Goal: Task Accomplishment & Management: Use online tool/utility

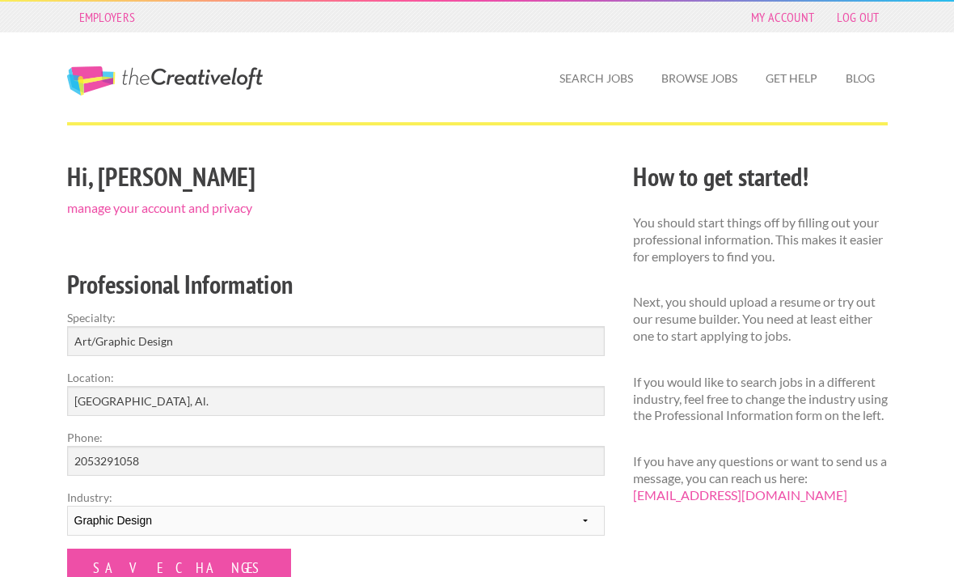
click at [708, 82] on link "Browse Jobs" at bounding box center [700, 78] width 102 height 37
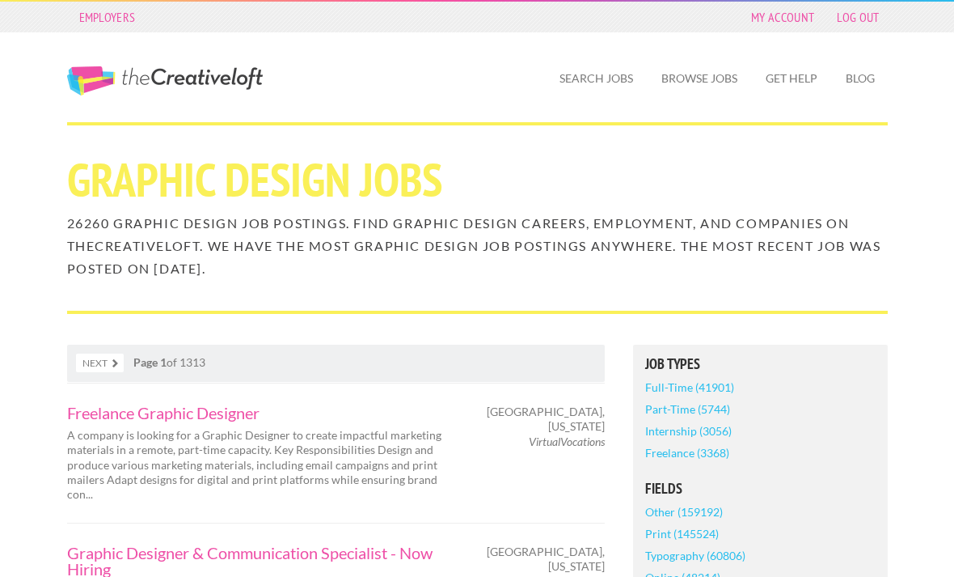
click at [612, 80] on link "Search Jobs" at bounding box center [596, 78] width 99 height 37
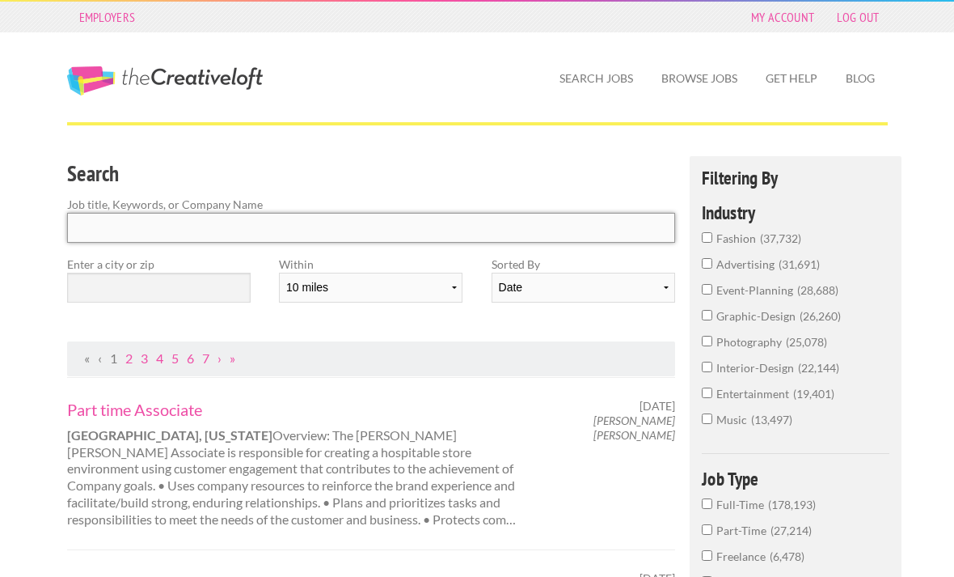
click at [97, 230] on input "Search" at bounding box center [371, 228] width 609 height 30
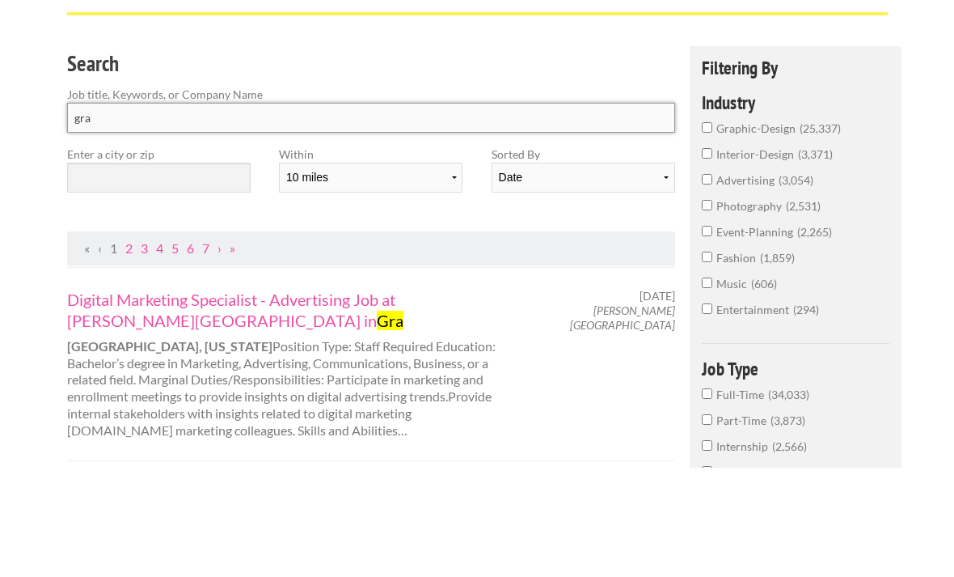
type input "gra"
click at [704, 232] on input "graphic-design 25,337" at bounding box center [707, 237] width 11 height 11
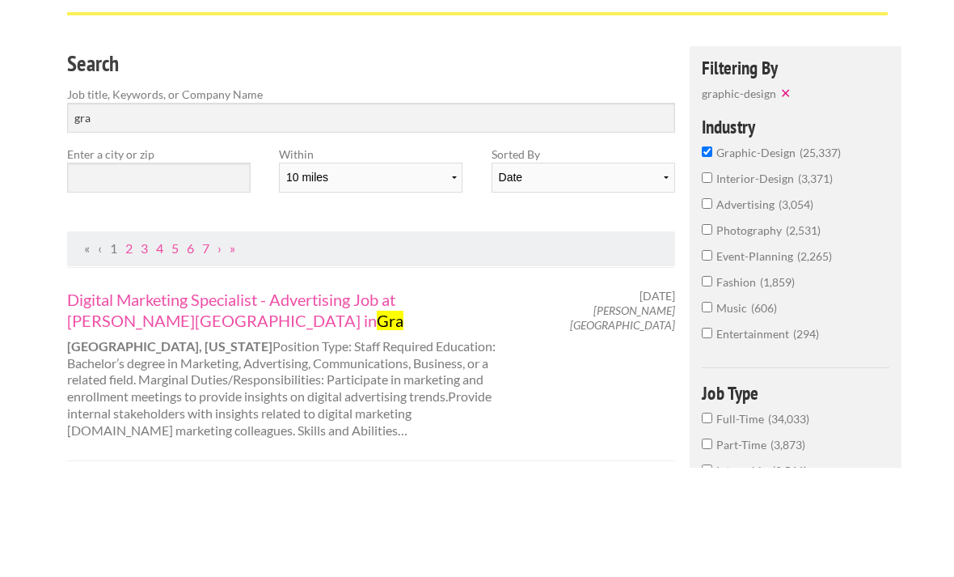
scroll to position [109, 0]
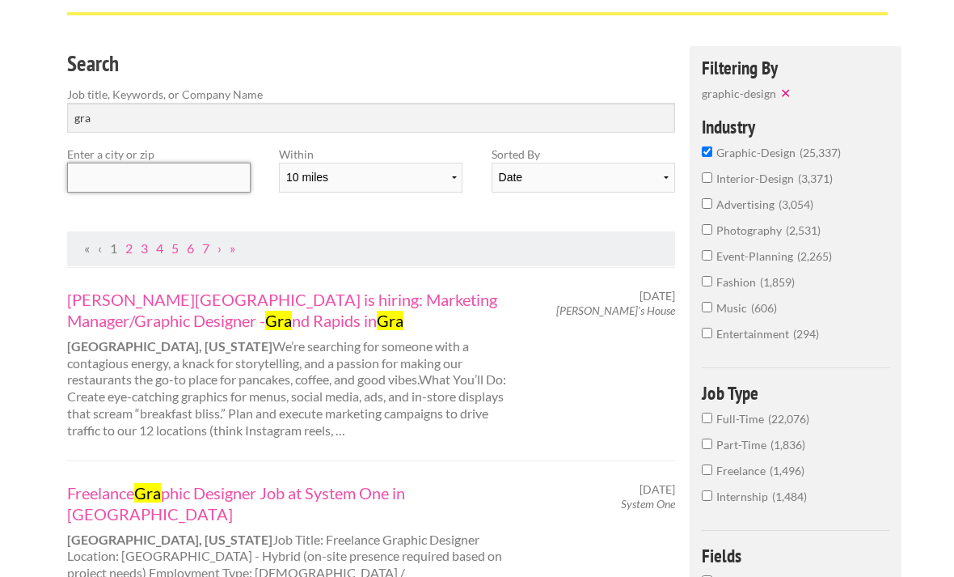
click at [88, 175] on input "text" at bounding box center [159, 178] width 184 height 30
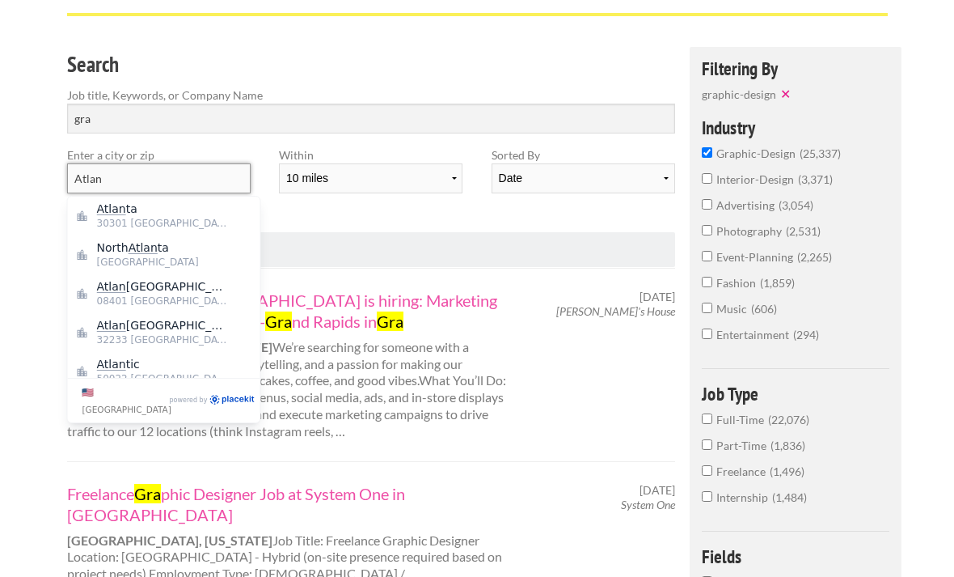
type input "Atlan"
click at [326, 109] on input "gra" at bounding box center [371, 119] width 609 height 30
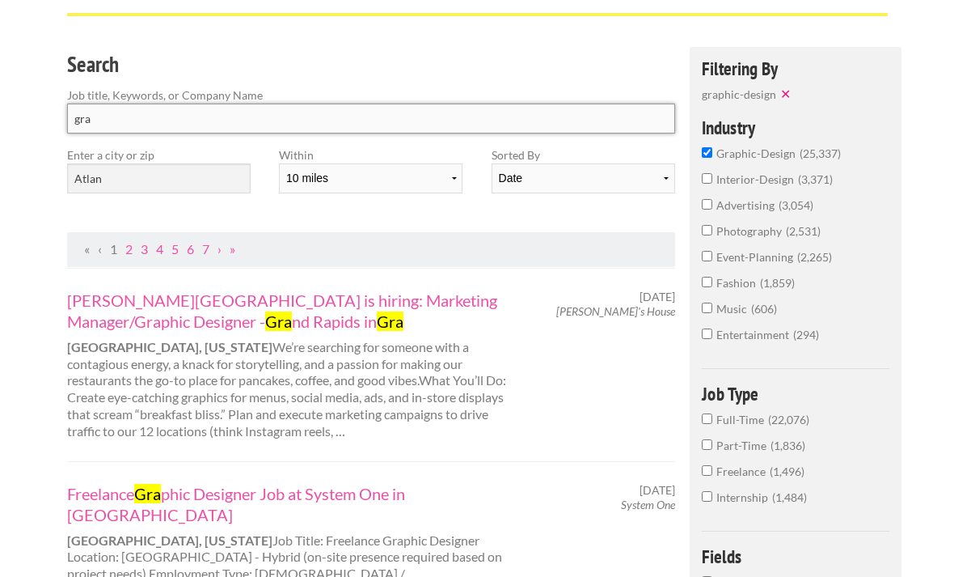
click at [351, 123] on input "gra" at bounding box center [371, 119] width 609 height 30
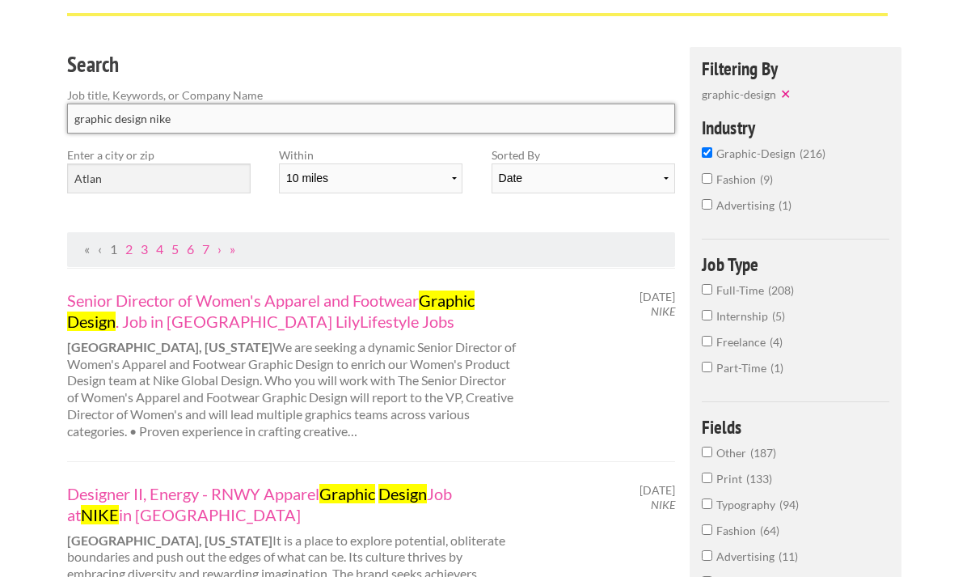
type input "graphic design nike"
click at [446, 174] on select "10 miles 20 miles 50 miles 100 miles 200 miles 300 miles 400 miles 500 miles" at bounding box center [371, 178] width 184 height 30
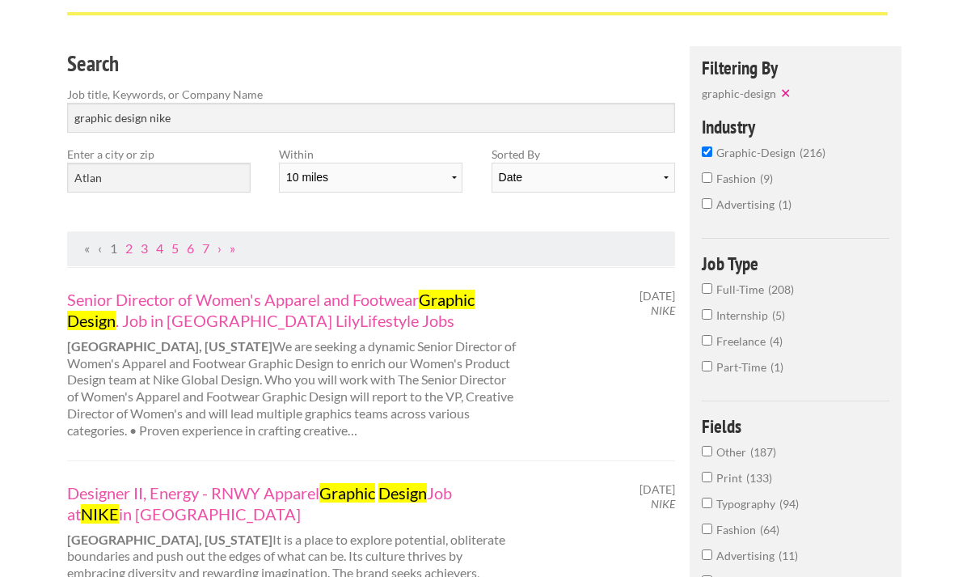
select select "400"
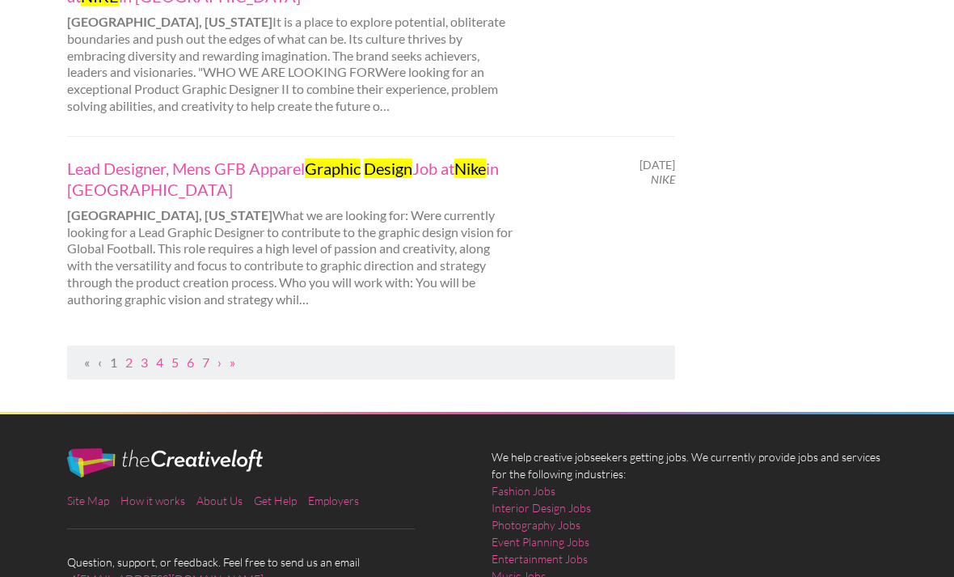
scroll to position [1978, 0]
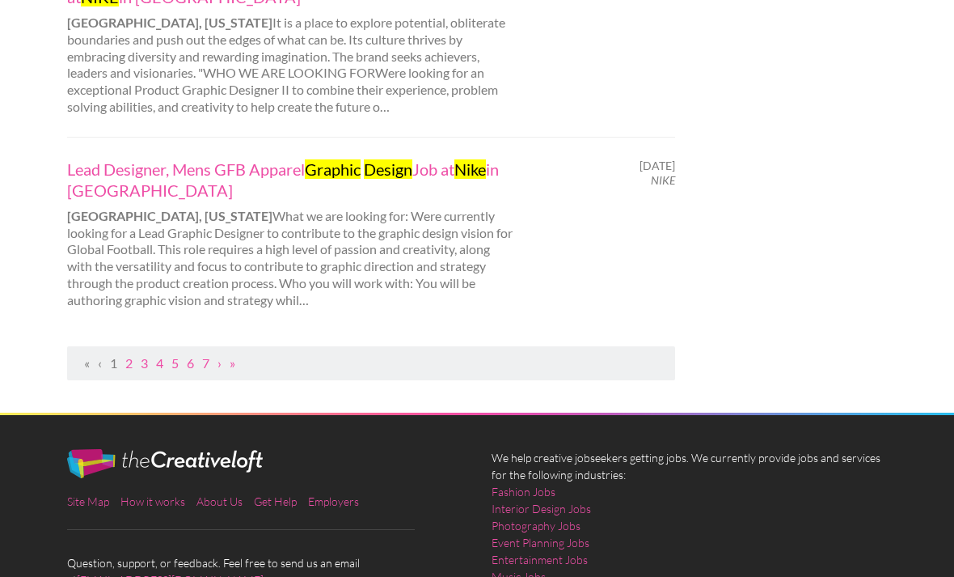
click at [131, 355] on link "2" at bounding box center [128, 362] width 7 height 15
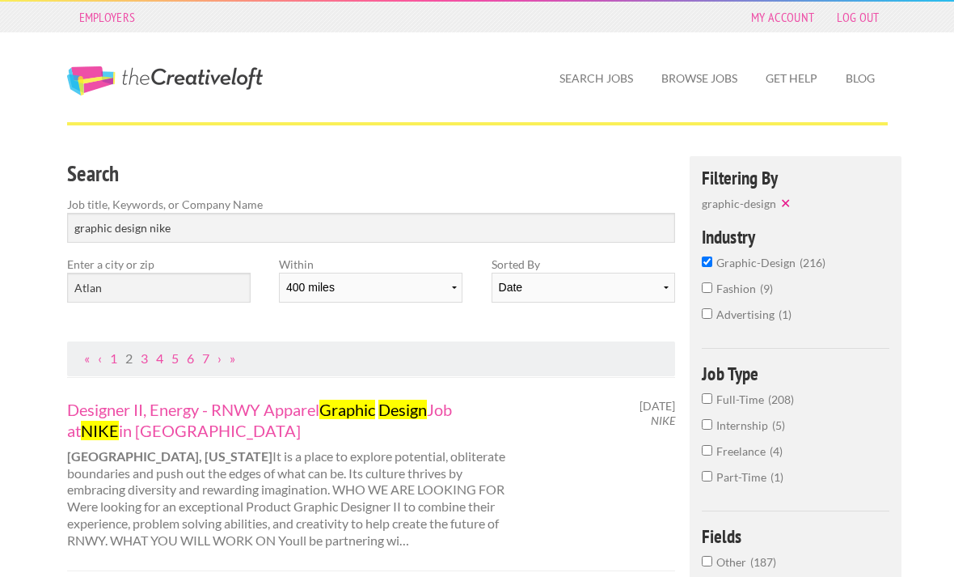
click at [444, 409] on link "Designer II, Energy - RNWY Apparel Graphic Design Job at NIKE in Atlanta" at bounding box center [292, 420] width 450 height 42
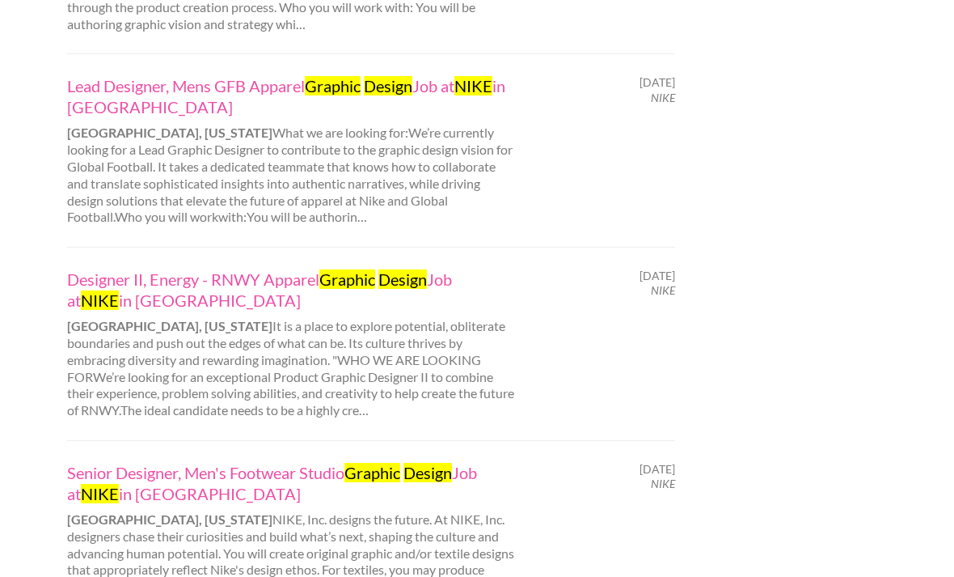
scroll to position [1305, 0]
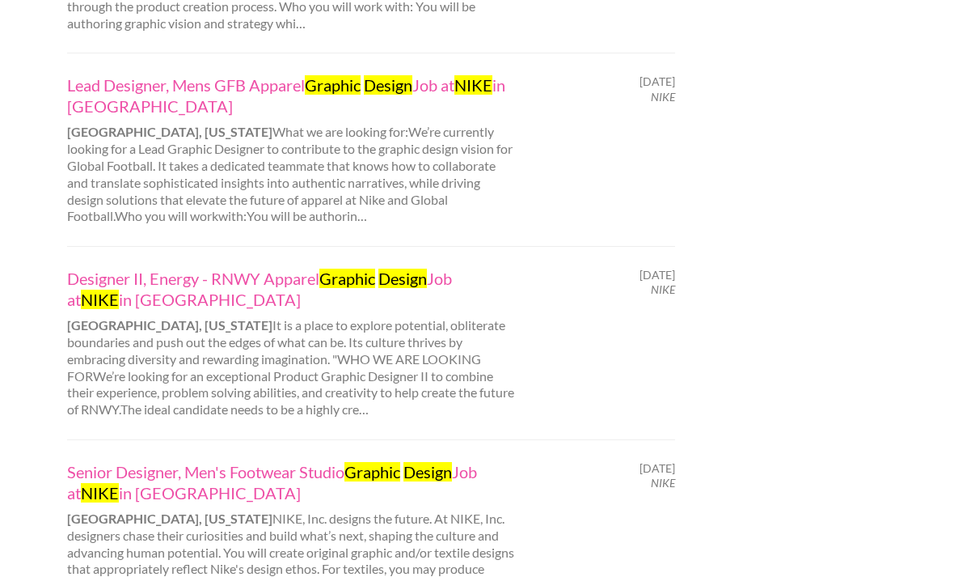
click at [442, 268] on link "Designer II, Energy - RNWY Apparel Graphic Design Job at NIKE in Chicago" at bounding box center [292, 289] width 450 height 42
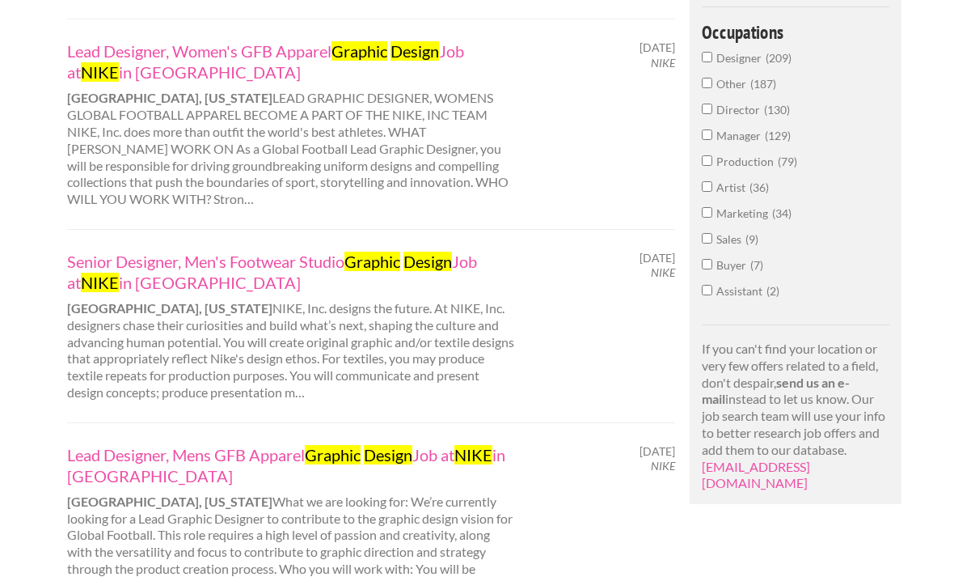
scroll to position [725, 0]
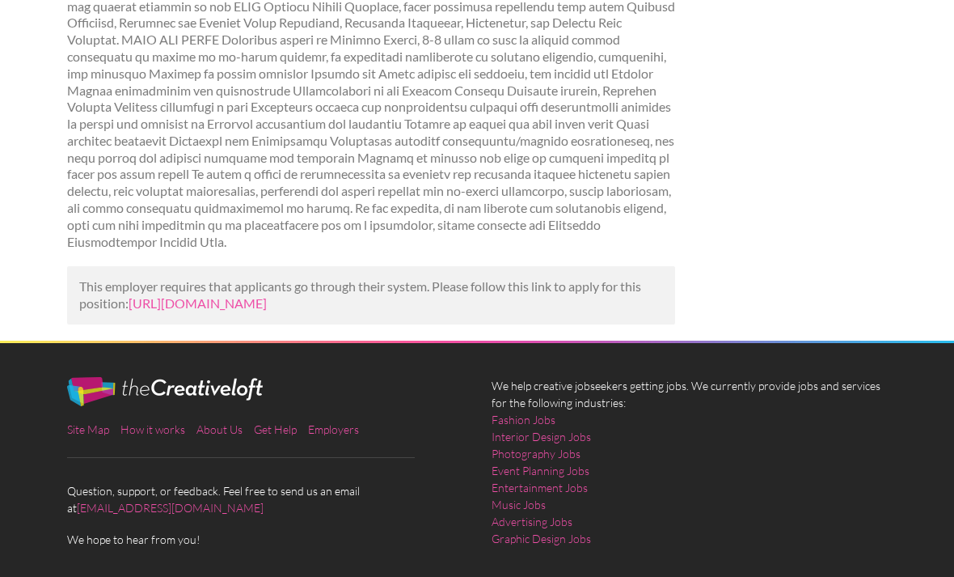
click at [267, 295] on link "https://www.mediabistro.com/jobs/951010030-designer-ii-energy-rnwy-apparel-grap…" at bounding box center [198, 302] width 138 height 15
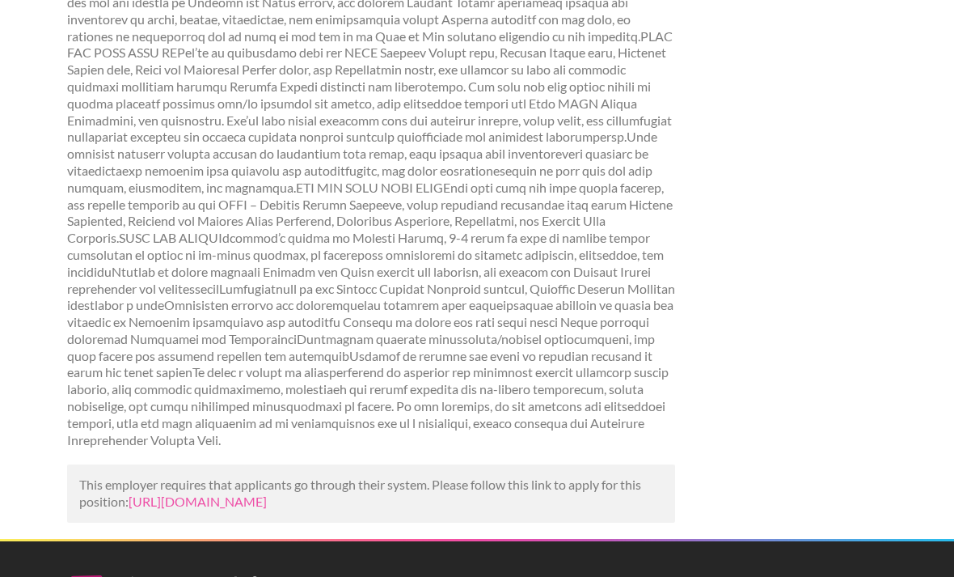
click at [267, 493] on link "[URL][DOMAIN_NAME]" at bounding box center [198, 500] width 138 height 15
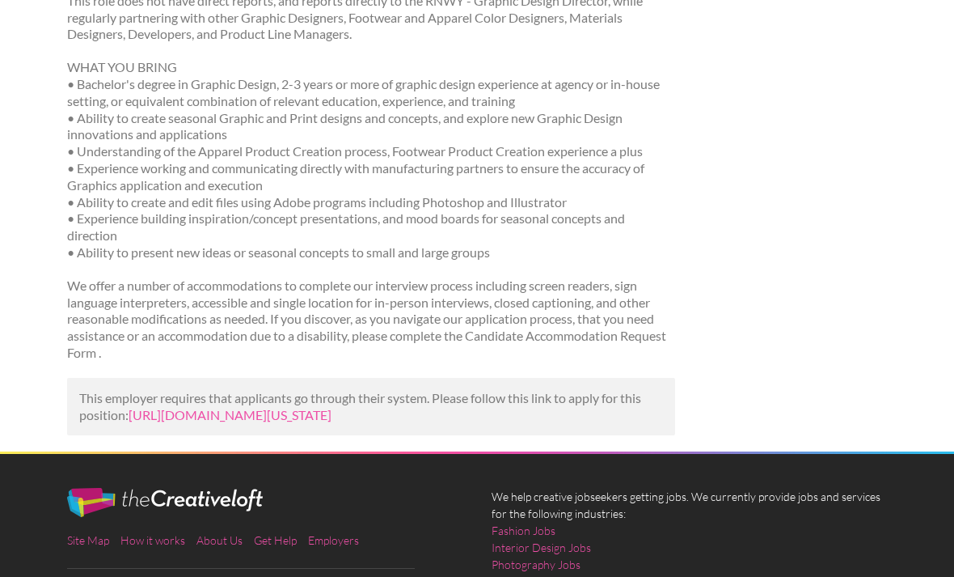
scroll to position [976, 0]
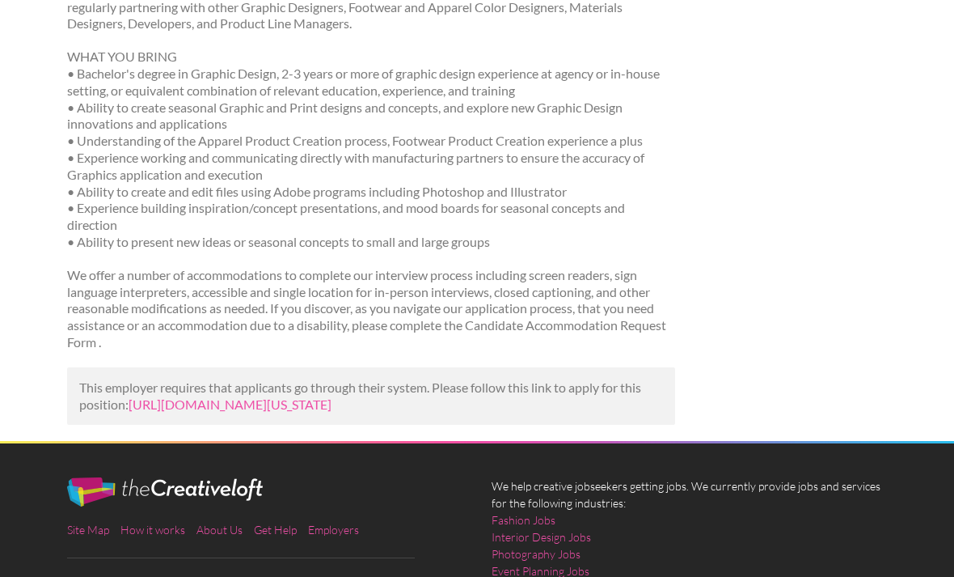
click at [528, 391] on p "This employer requires that applicants go through their system. Please follow t…" at bounding box center [371, 396] width 585 height 34
click at [332, 399] on link "https://jobs.lilylifestyle.co.uk/jobs/designer-ii-energy-rnwy-apparel-graphic-d…" at bounding box center [230, 403] width 203 height 15
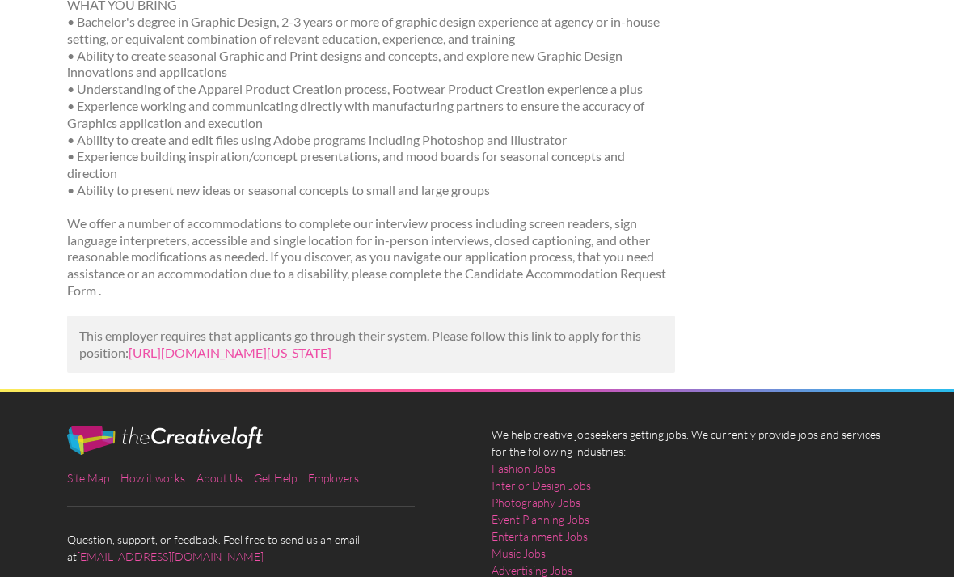
scroll to position [1028, 0]
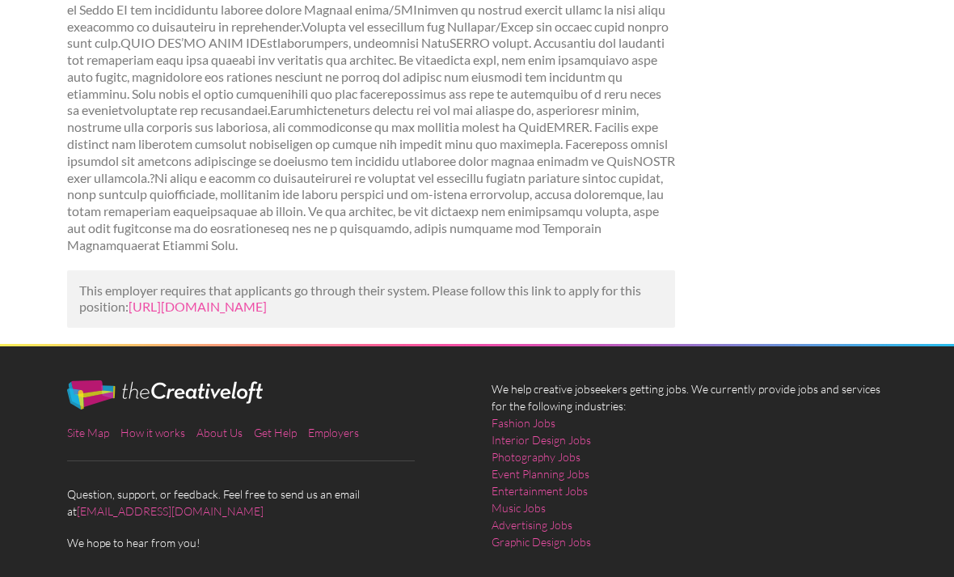
click at [267, 298] on link "[URL][DOMAIN_NAME]" at bounding box center [198, 305] width 138 height 15
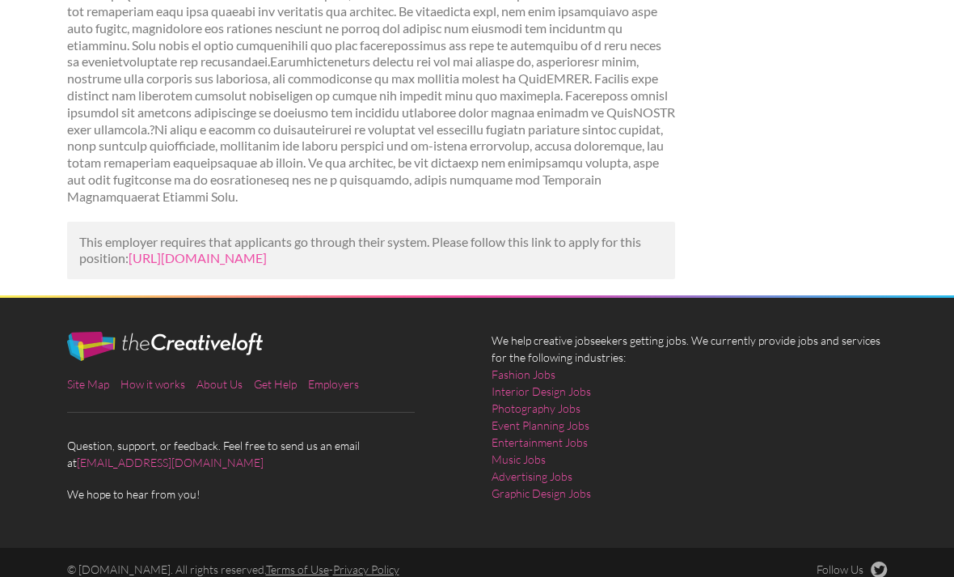
scroll to position [794, 0]
